Goal: Transaction & Acquisition: Book appointment/travel/reservation

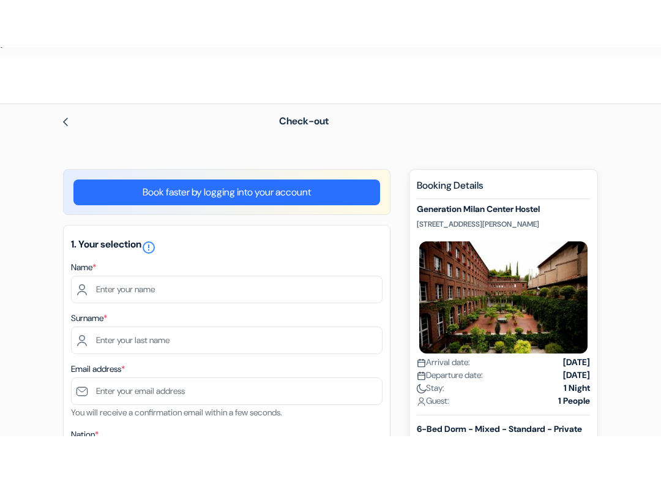
scroll to position [11, 0]
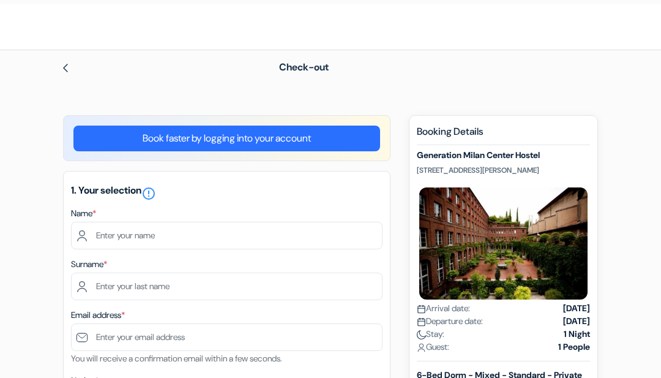
click at [298, 129] on link "Book faster by logging into your account" at bounding box center [226, 139] width 307 height 26
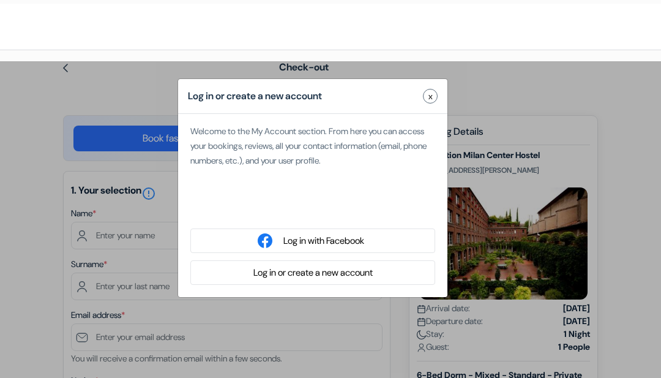
click at [359, 209] on div "Sign in with Google. Opens in new tab" at bounding box center [312, 208] width 245 height 27
type input "[PERSON_NAME]"
type input "[EMAIL_ADDRESS][DOMAIN_NAME]"
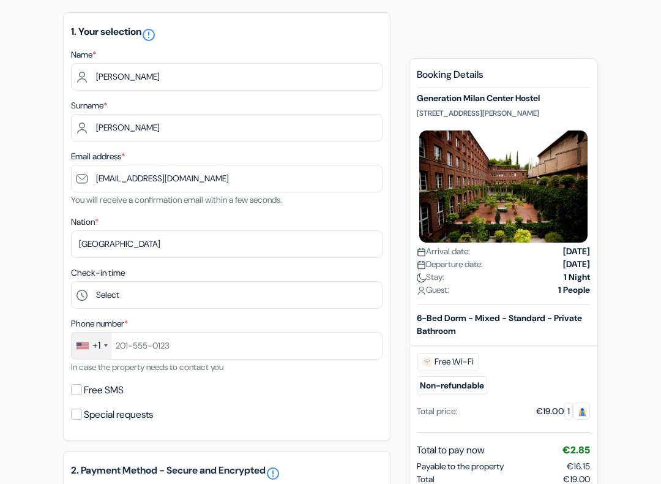
scroll to position [113, 0]
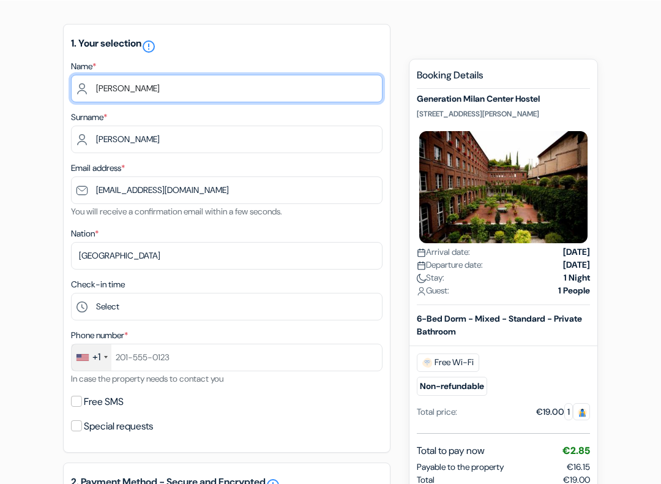
click at [130, 101] on input "[PERSON_NAME]" at bounding box center [227, 88] width 312 height 28
type input "R"
type input "Linun"
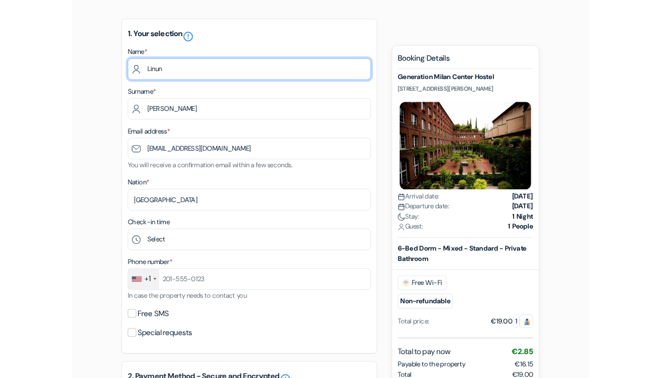
scroll to position [184, 0]
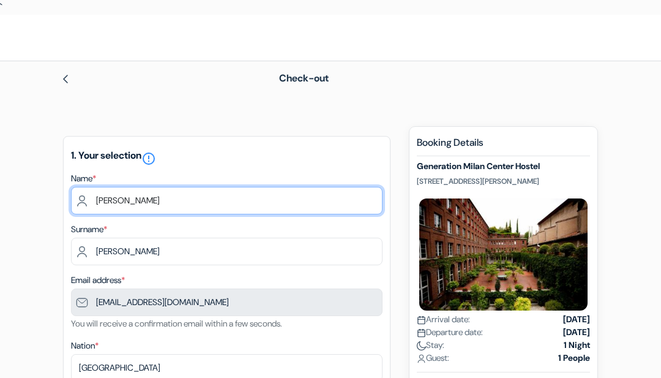
click at [158, 203] on input "Robin" at bounding box center [227, 201] width 312 height 28
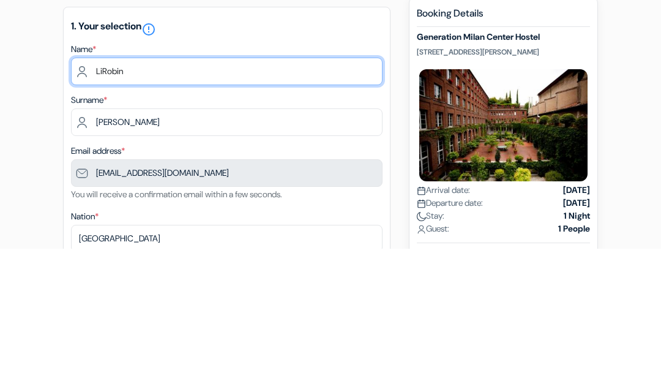
click at [147, 187] on input "LiRobin" at bounding box center [227, 201] width 312 height 28
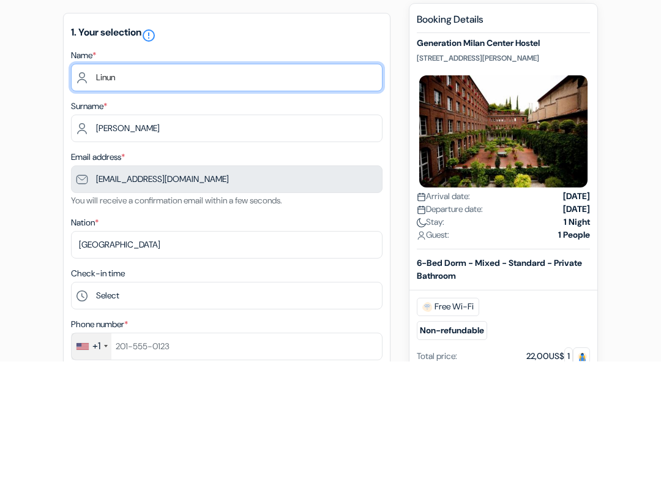
type input "Linun"
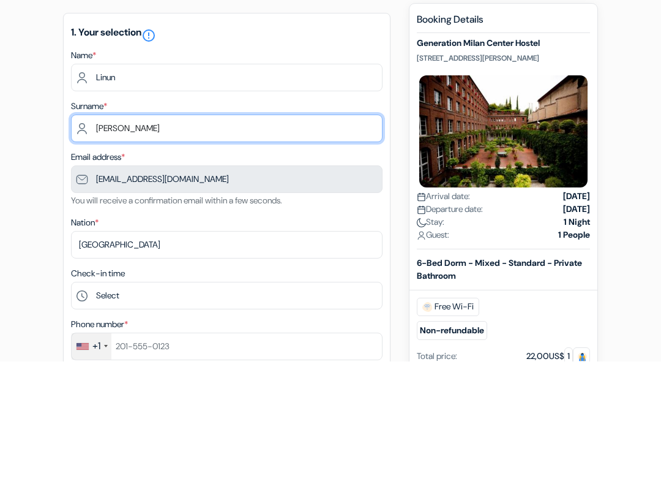
click at [143, 238] on input "Lee" at bounding box center [227, 252] width 312 height 28
type input "L"
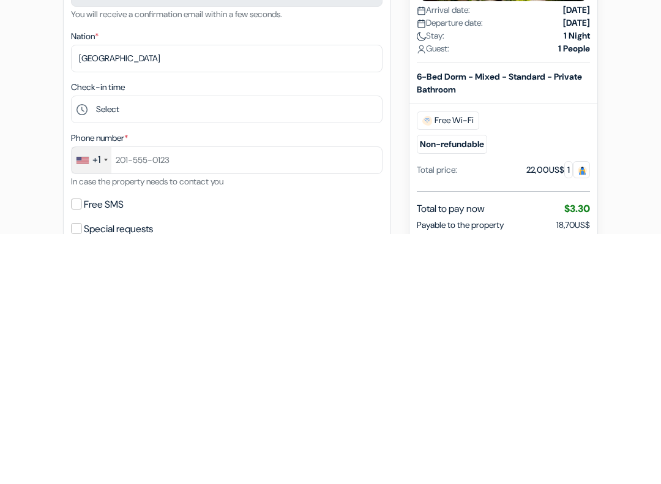
scroll to position [60, 0]
type input "Boarman"
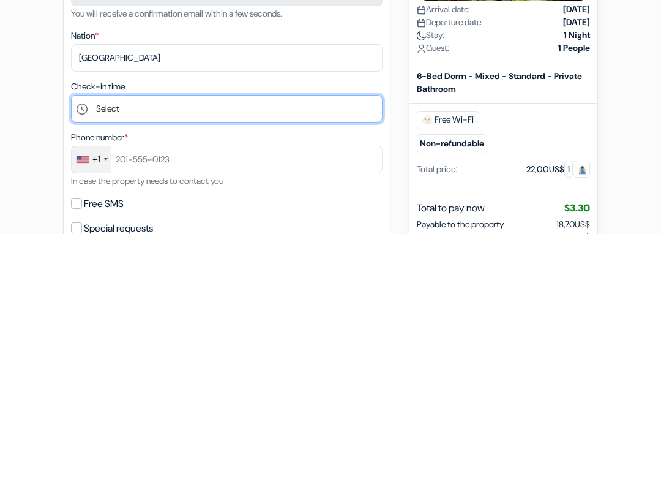
click at [130, 345] on select "Select 1:00 2:00 3:00 4:00 5:00 6:00 7:00 8:00 9:00 10:00 11:00 12:00 1:00 PM 2…" at bounding box center [227, 359] width 312 height 28
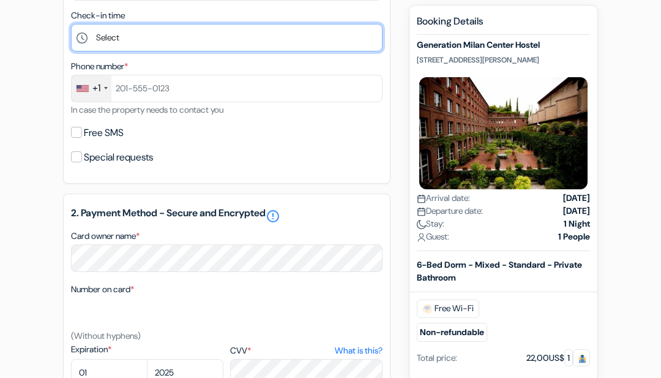
scroll to position [363, 0]
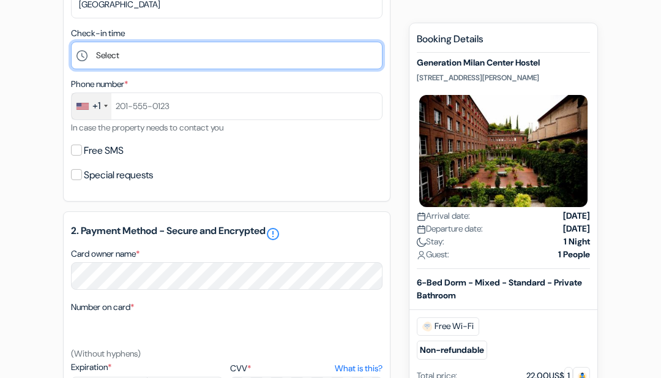
click at [131, 61] on select "Select 1:00 2:00 3:00 4:00 5:00 6:00 7:00 8:00 9:00 10:00 11:00 12:00 1:00 PM 2…" at bounding box center [227, 56] width 312 height 28
select select "2"
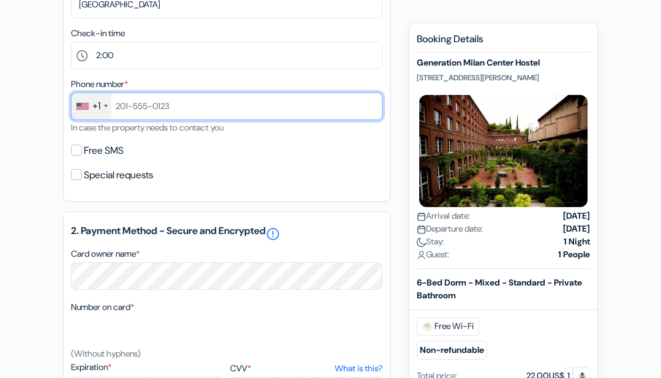
click at [182, 118] on input "text" at bounding box center [227, 106] width 312 height 28
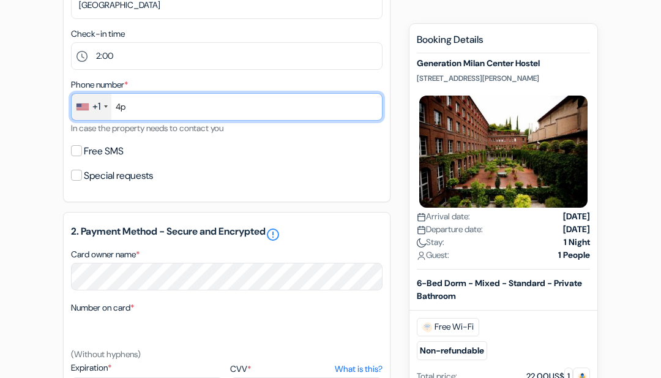
type input "4"
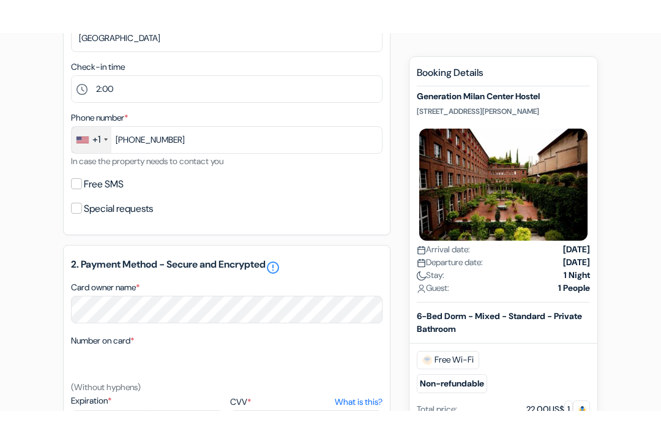
scroll to position [363, 0]
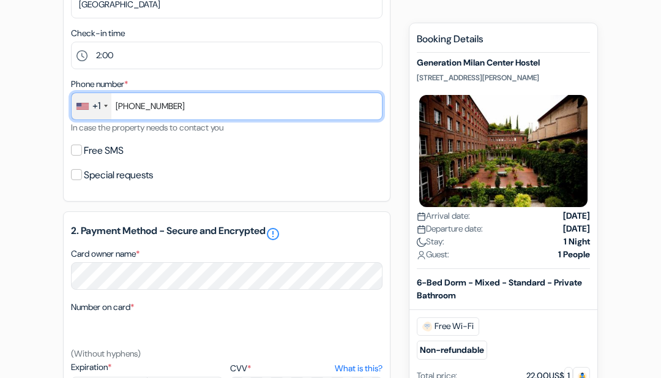
type input "413 3458606"
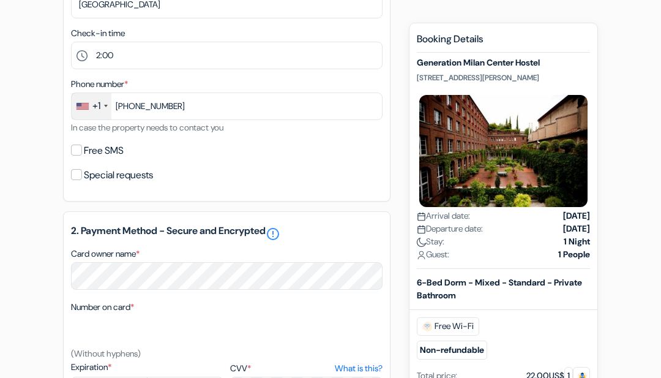
click at [86, 157] on font "Free SMS" at bounding box center [104, 150] width 40 height 13
click at [82, 156] on input "Free SMS" at bounding box center [76, 150] width 11 height 11
checkbox input "true"
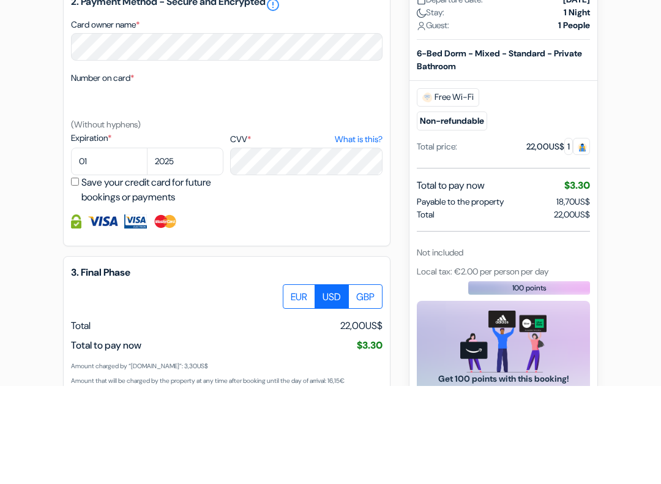
scroll to position [627, 0]
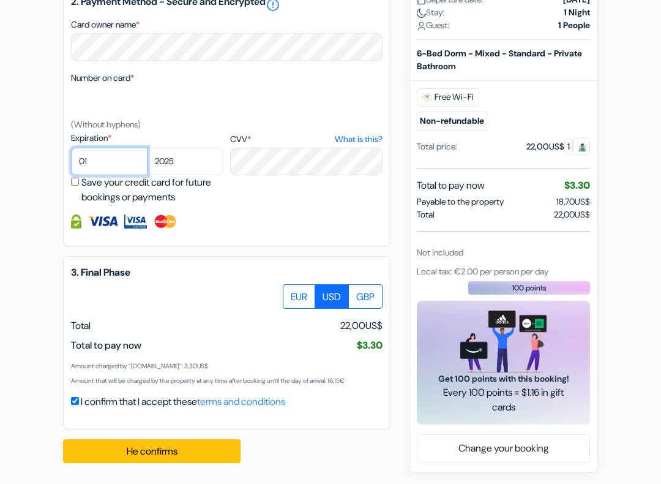
click at [108, 175] on select "01 02 03 04 05 06 07 08 09 10 11 12" at bounding box center [109, 162] width 77 height 28
select select "12"
click at [189, 175] on select "2025 2026 2027 2028 2029 2030 2031 2032 2033 2034 2035 2036 2037 2038 2039 2040…" at bounding box center [185, 162] width 77 height 28
select select "2029"
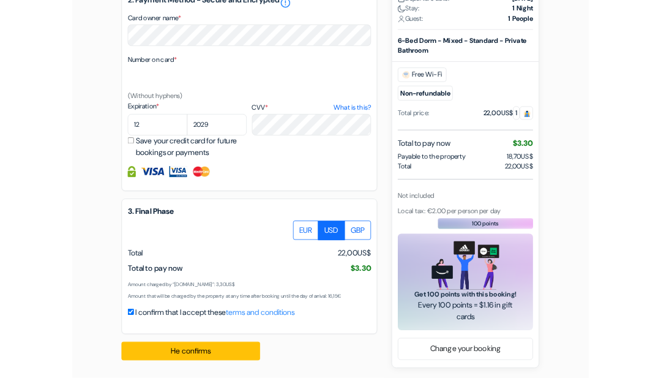
scroll to position [754, 0]
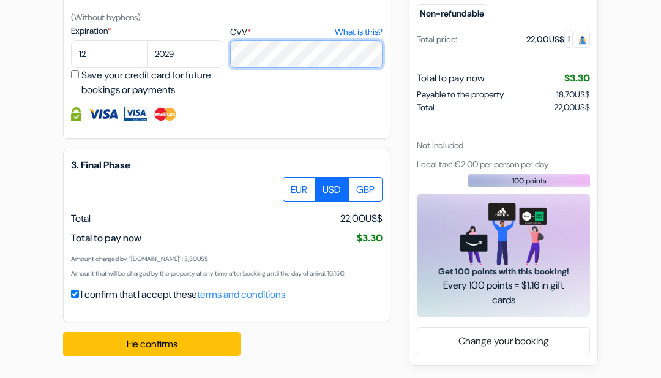
click at [184, 347] on button "He confirms Loading..." at bounding box center [152, 344] width 178 height 24
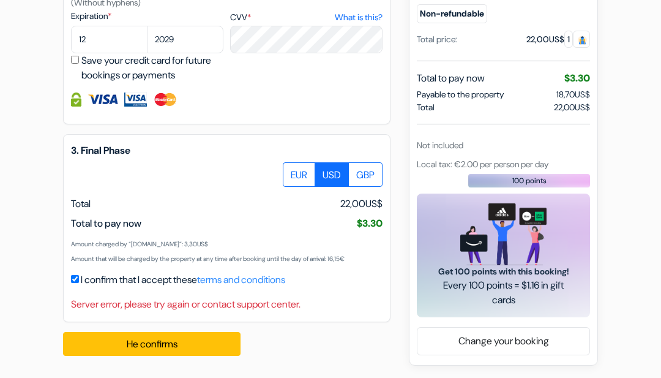
click at [205, 356] on button "He confirms Loading..." at bounding box center [152, 344] width 178 height 24
